Goal: Navigation & Orientation: Understand site structure

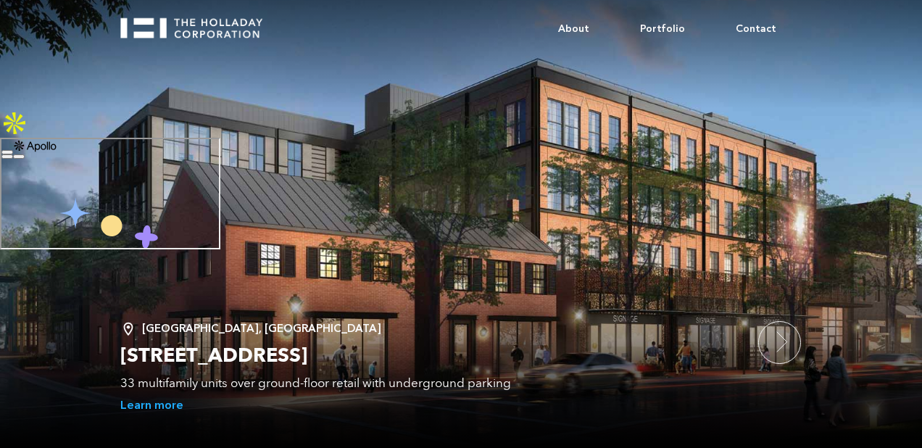
click at [29, 109] on img at bounding box center [14, 123] width 29 height 29
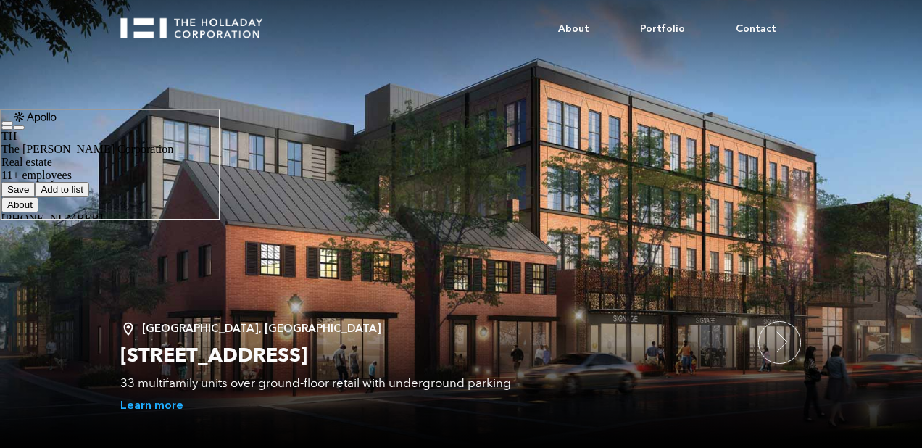
scroll to position [197, 0]
click at [291, 197] on body "About Portfolio Contact Alexandria, VA 1300 King Street 33 multifamily units ov…" at bounding box center [461, 224] width 922 height 448
click at [17, 126] on icon "button" at bounding box center [17, 126] width 0 height 0
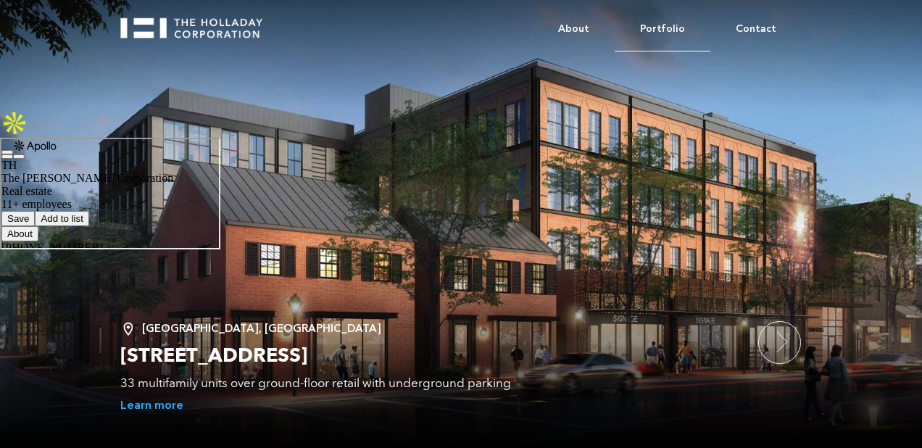
click at [669, 26] on link "Portfolio" at bounding box center [663, 29] width 96 height 44
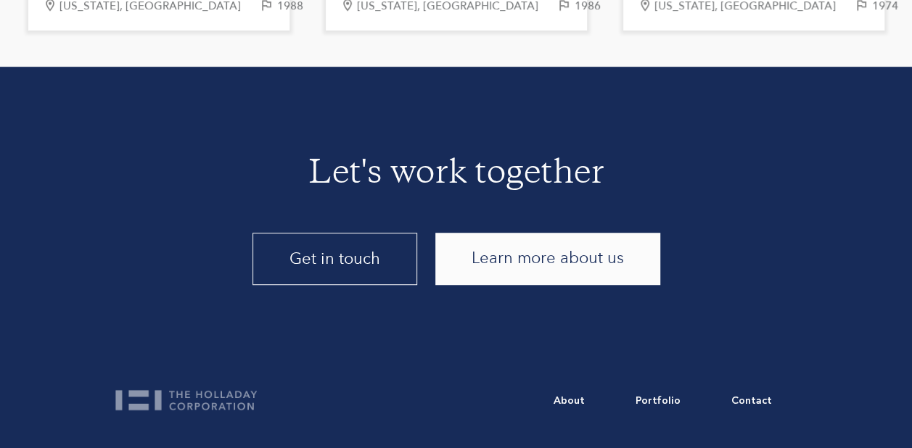
scroll to position [3184, 0]
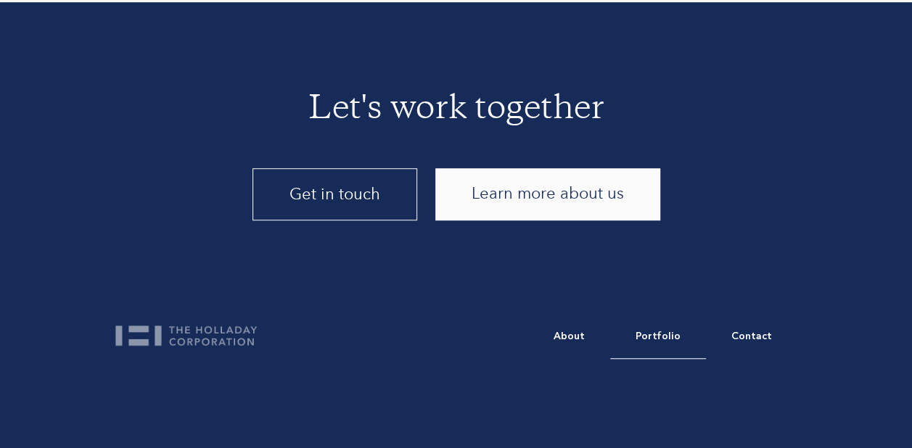
click at [671, 334] on link "Portfolio" at bounding box center [658, 337] width 96 height 44
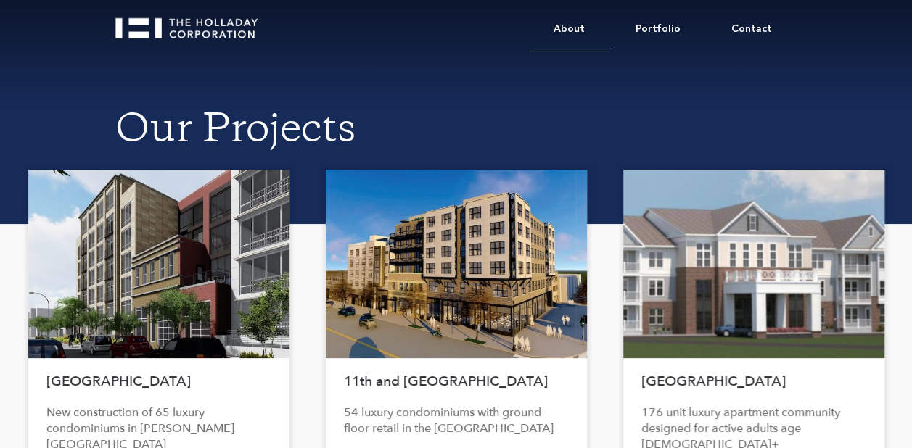
click at [574, 23] on link "About" at bounding box center [569, 29] width 82 height 44
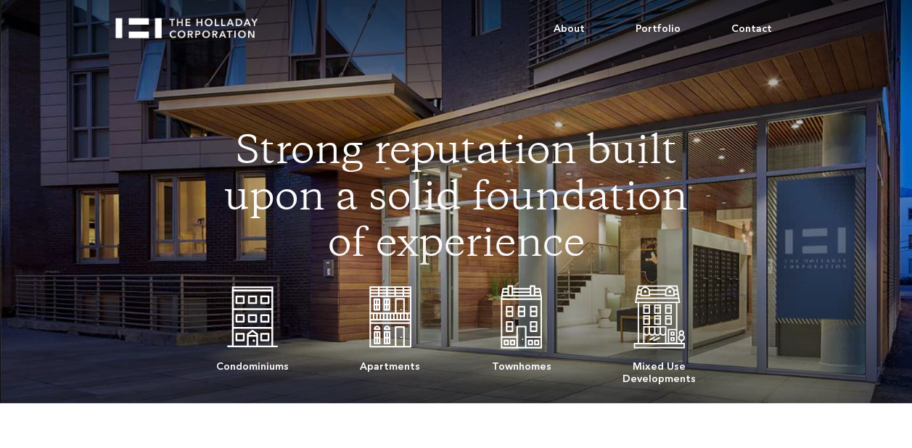
click at [209, 25] on img "home" at bounding box center [192, 22] width 155 height 31
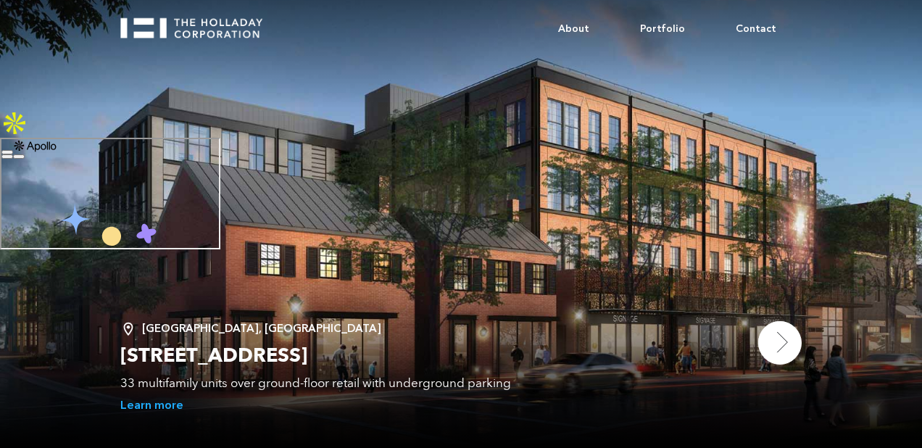
click at [777, 340] on img at bounding box center [781, 343] width 44 height 44
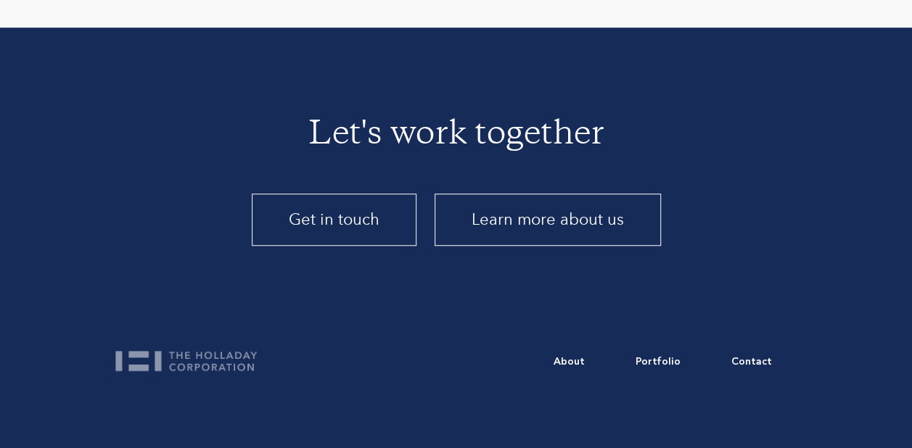
scroll to position [3184, 0]
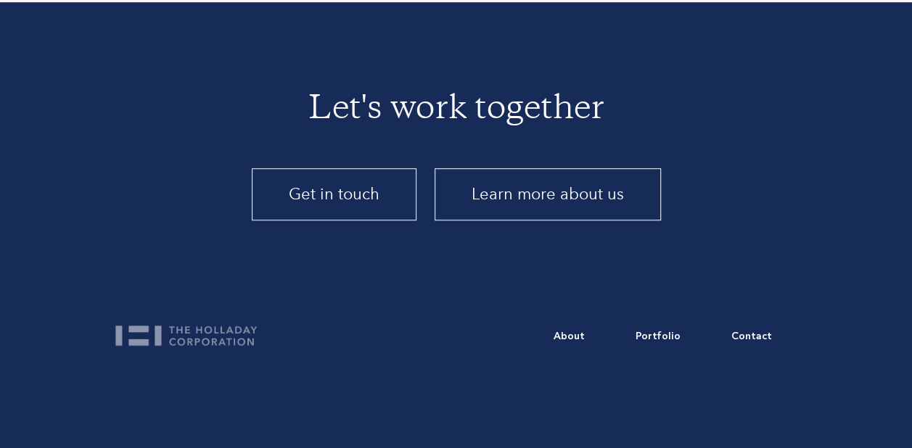
click at [535, 183] on link "Learn more about us" at bounding box center [547, 194] width 226 height 52
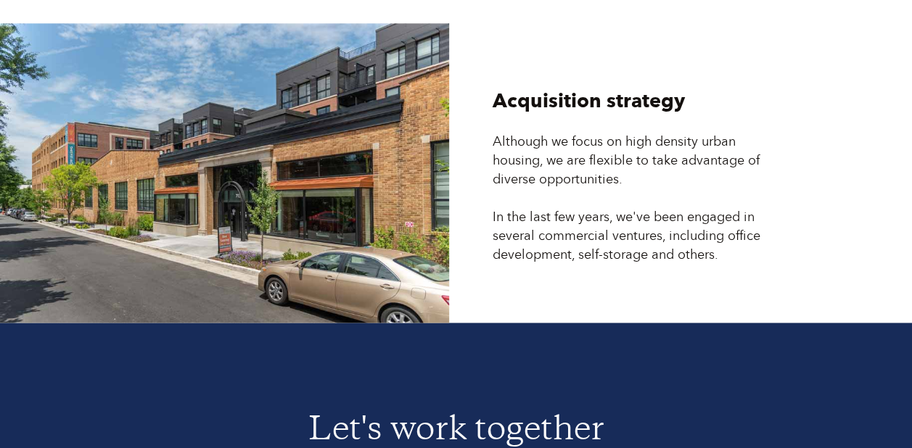
scroll to position [3810, 0]
